Goal: Check status: Check status

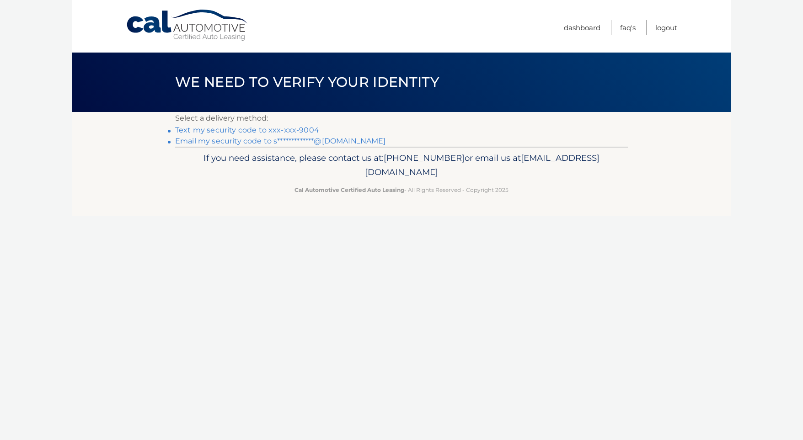
click at [248, 131] on link "Text my security code to xxx-xxx-9004" at bounding box center [247, 130] width 144 height 9
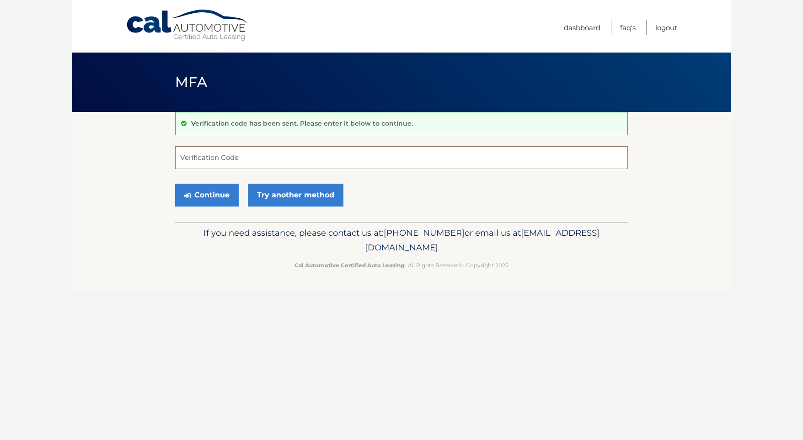
click at [256, 151] on input "Verification Code" at bounding box center [401, 157] width 453 height 23
type input "133568"
click at [185, 193] on icon "submit" at bounding box center [187, 195] width 6 height 7
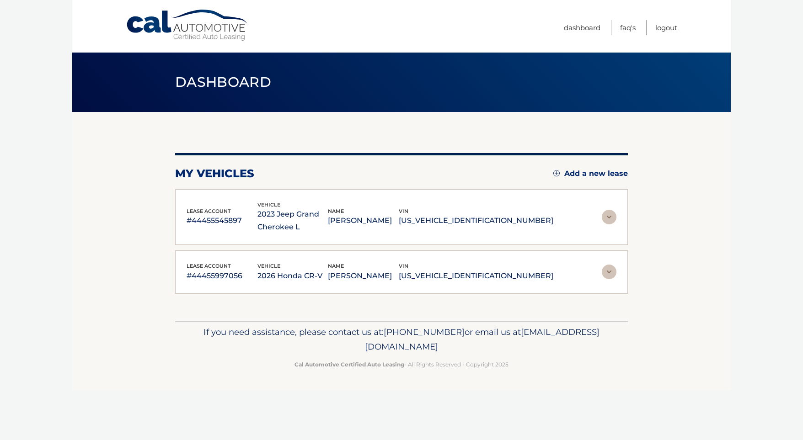
click at [613, 213] on img at bounding box center [609, 217] width 15 height 15
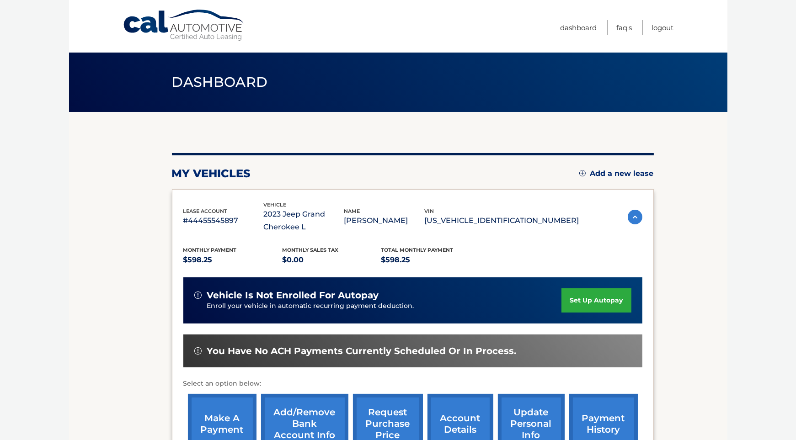
click at [613, 213] on div "lease account #44455545897 vehicle 2023 Jeep Grand Cherokee L name ROBERT RACAN…" at bounding box center [412, 217] width 459 height 33
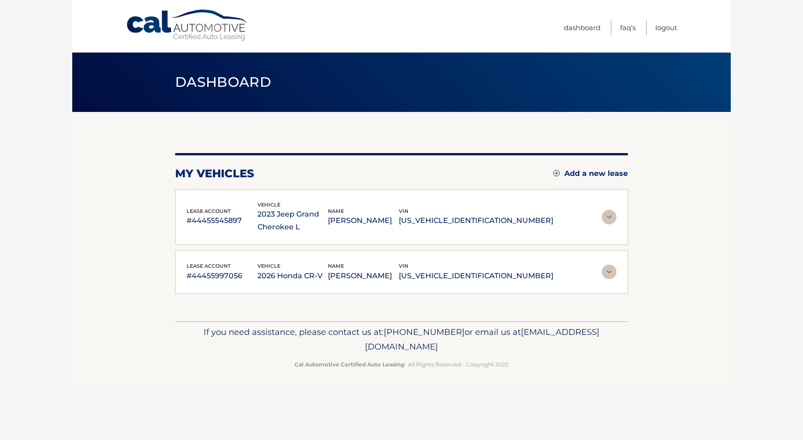
click at [609, 271] on img at bounding box center [609, 272] width 15 height 15
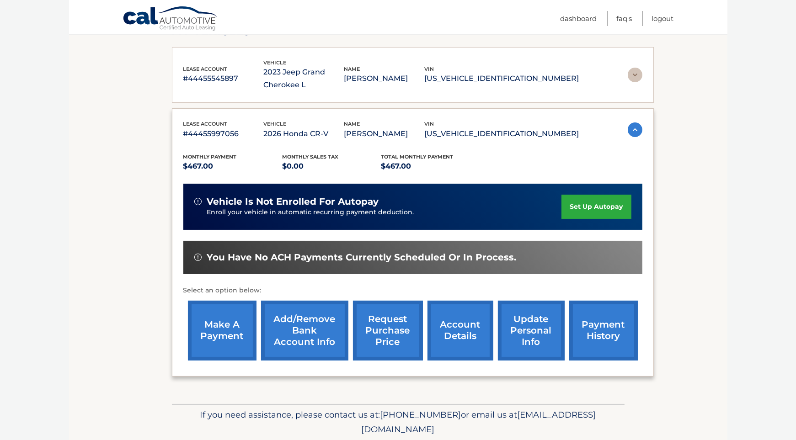
scroll to position [143, 0]
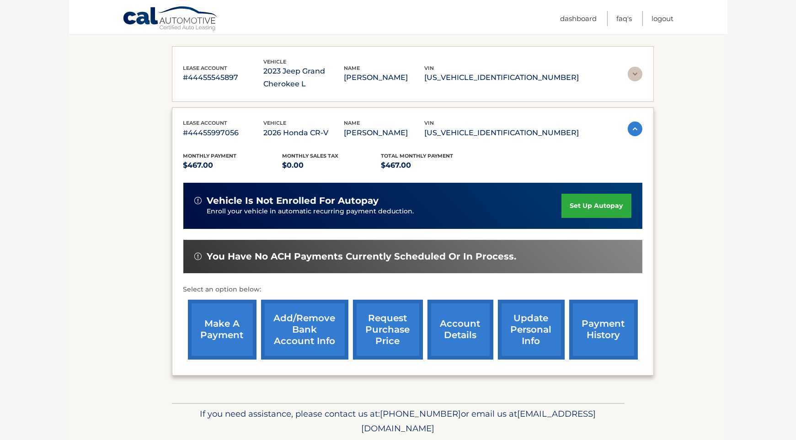
click at [231, 332] on link "make a payment" at bounding box center [222, 330] width 69 height 60
click at [614, 331] on link "payment history" at bounding box center [603, 330] width 69 height 60
click at [632, 75] on img at bounding box center [635, 74] width 15 height 15
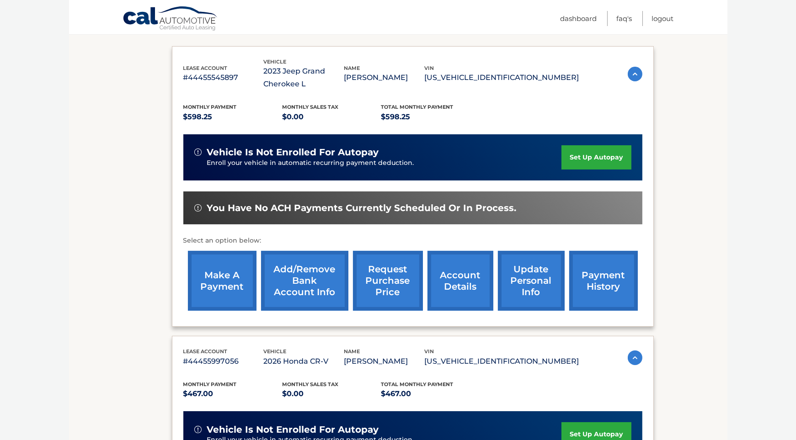
click at [622, 290] on link "payment history" at bounding box center [603, 281] width 69 height 60
